Goal: Transaction & Acquisition: Purchase product/service

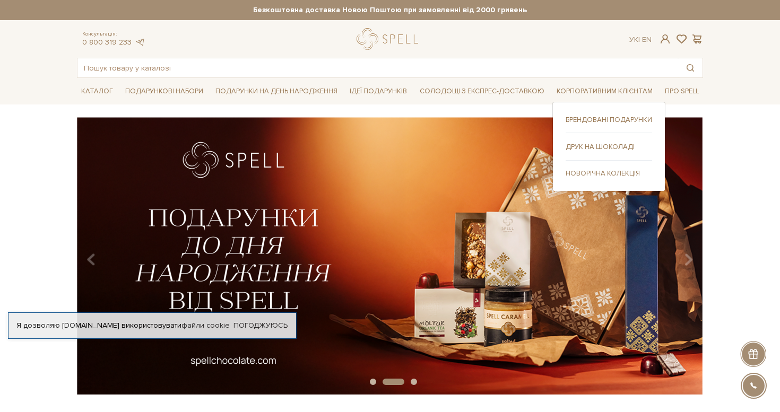
click at [576, 171] on link "Новорічна колекція" at bounding box center [608, 174] width 86 height 10
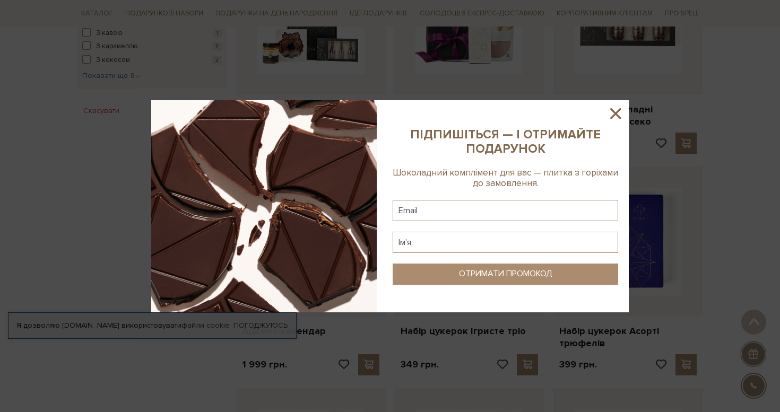
scroll to position [699, 0]
click at [613, 116] on icon at bounding box center [615, 113] width 11 height 11
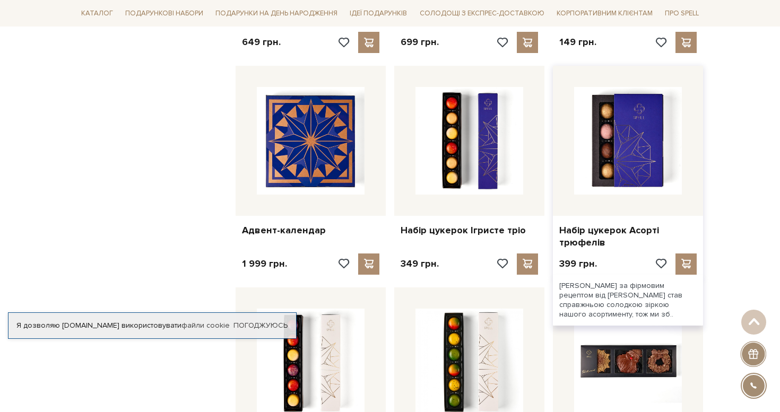
scroll to position [793, 0]
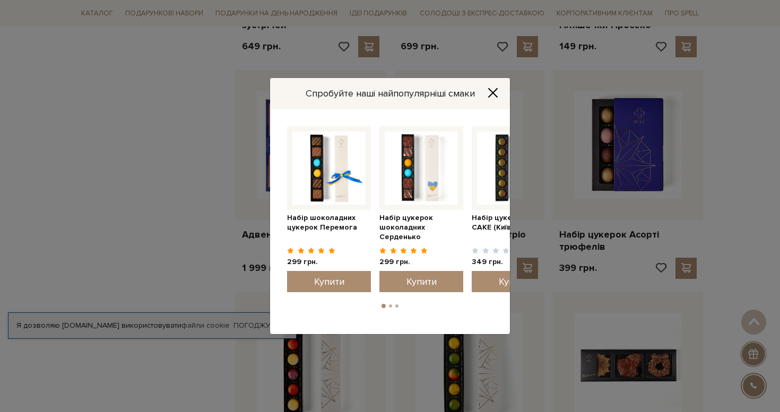
click at [491, 92] on icon "Close" at bounding box center [492, 93] width 8 height 8
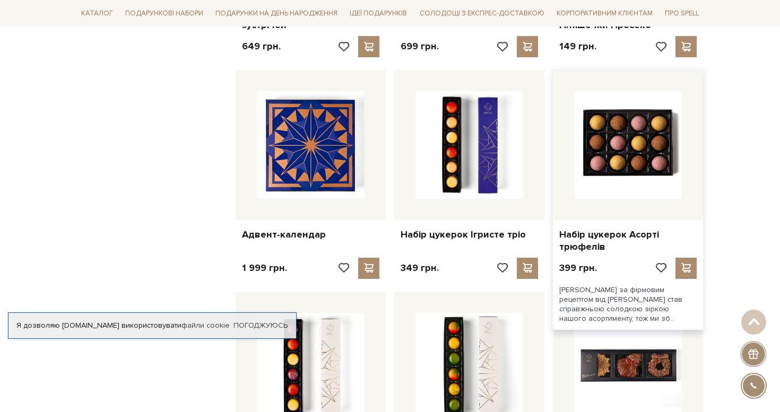
click at [644, 146] on img at bounding box center [628, 145] width 108 height 108
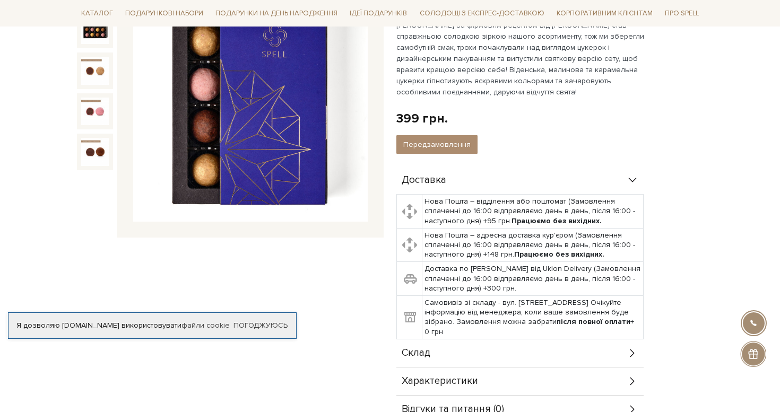
scroll to position [251, 0]
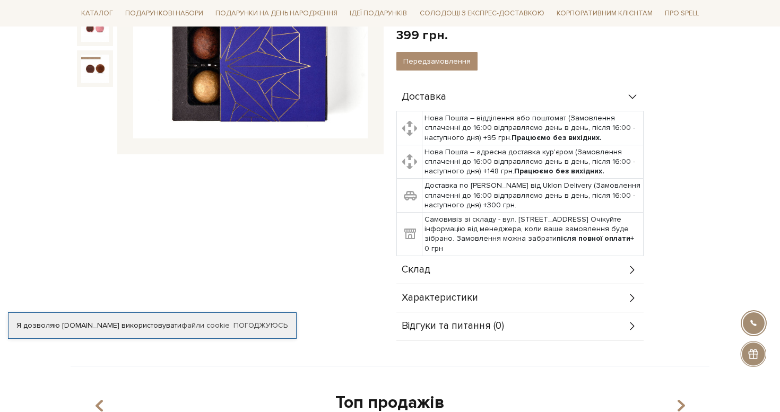
click at [596, 272] on div "Склад" at bounding box center [519, 270] width 247 height 28
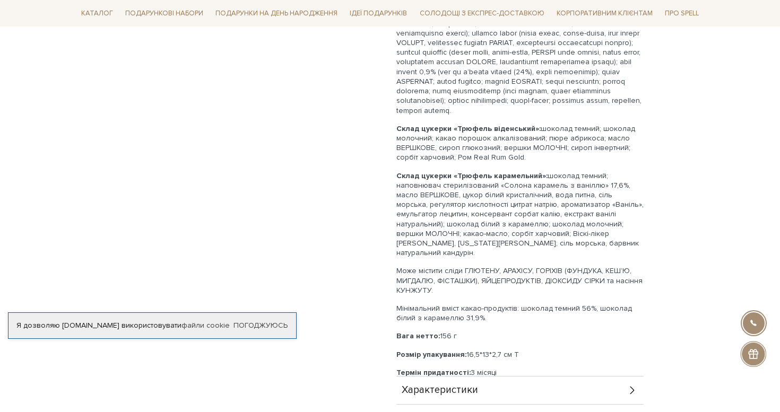
scroll to position [597, 0]
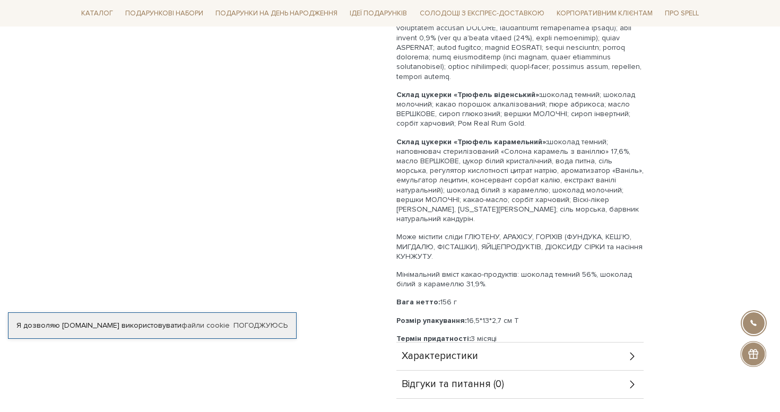
click at [601, 360] on div "Характеристики" at bounding box center [519, 357] width 247 height 28
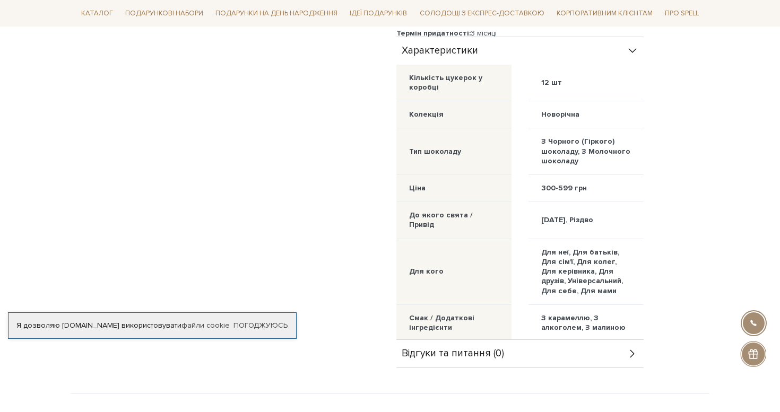
scroll to position [914, 0]
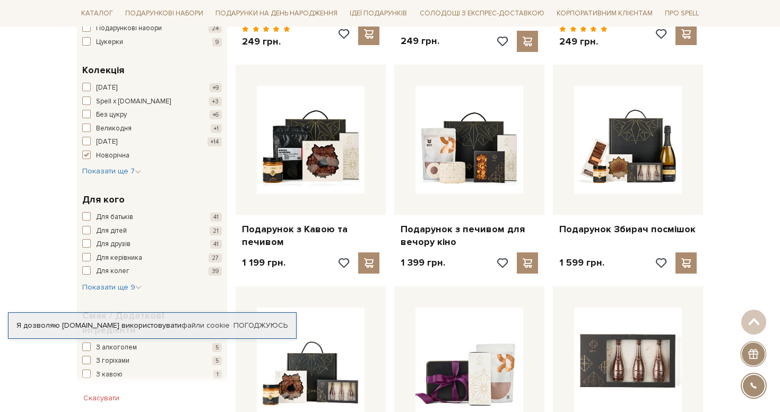
scroll to position [225, 0]
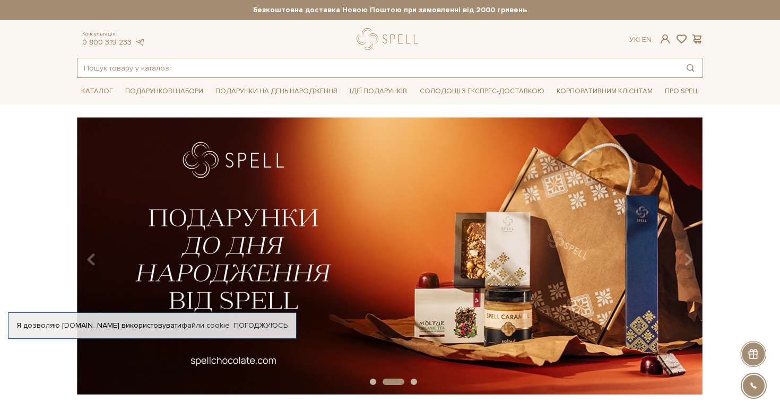
click at [268, 62] on input "text" at bounding box center [377, 67] width 600 height 19
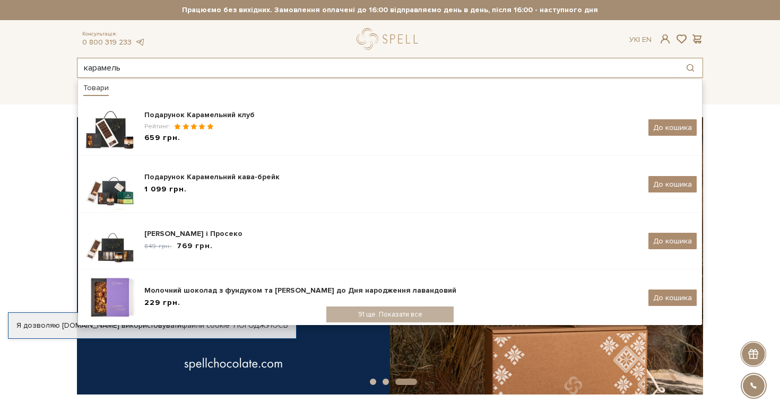
type input "карамель"
